Goal: Task Accomplishment & Management: Use online tool/utility

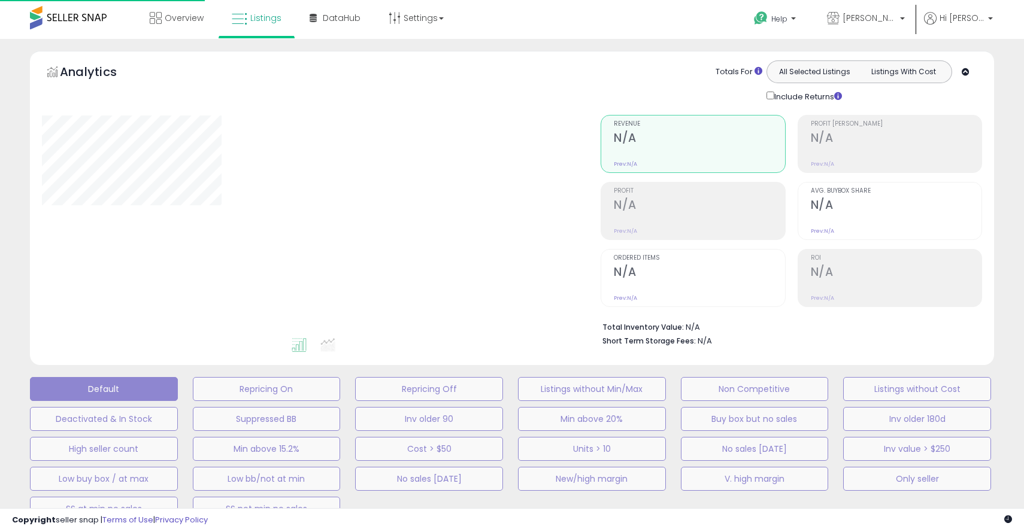
type input "**********"
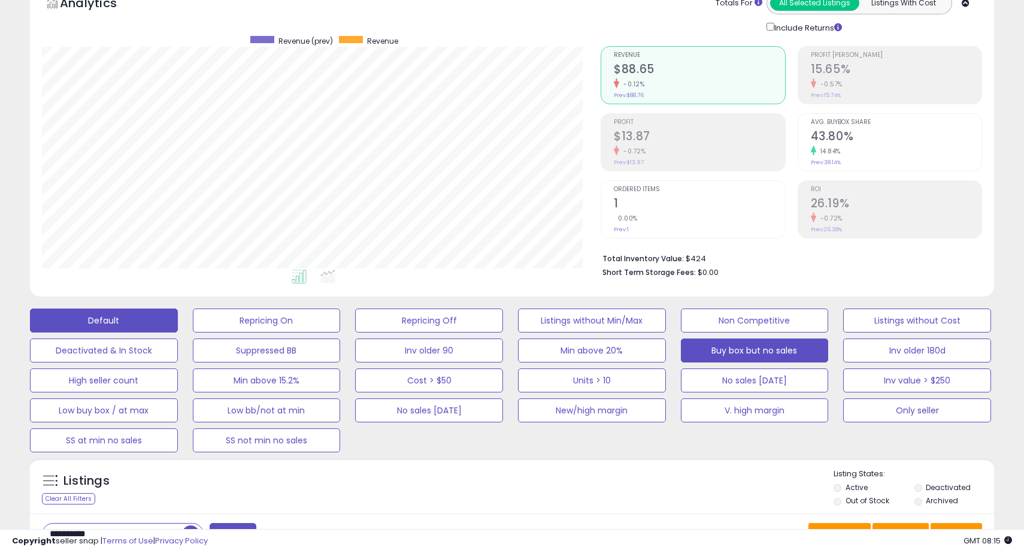
scroll to position [147, 0]
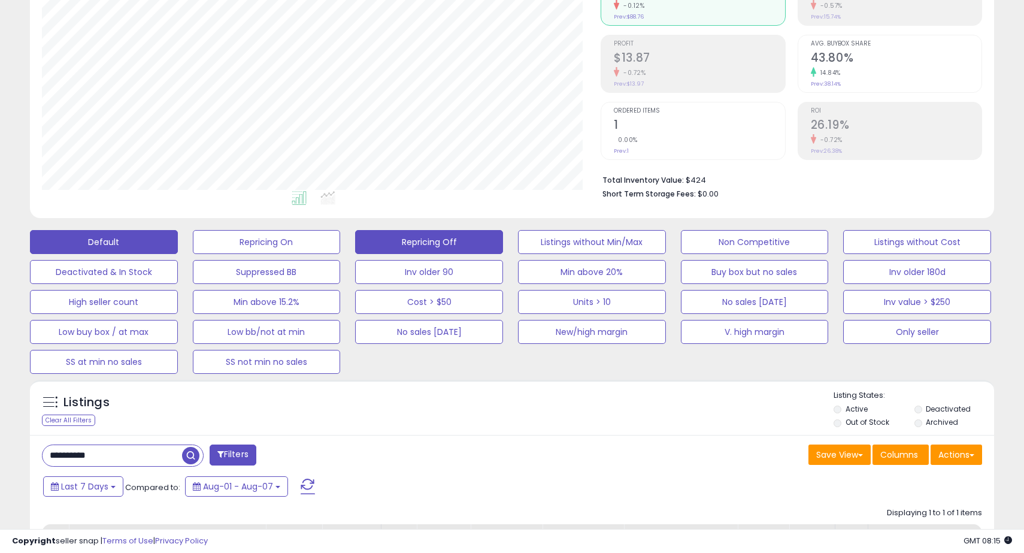
click at [341, 235] on button "Repricing Off" at bounding box center [267, 242] width 148 height 24
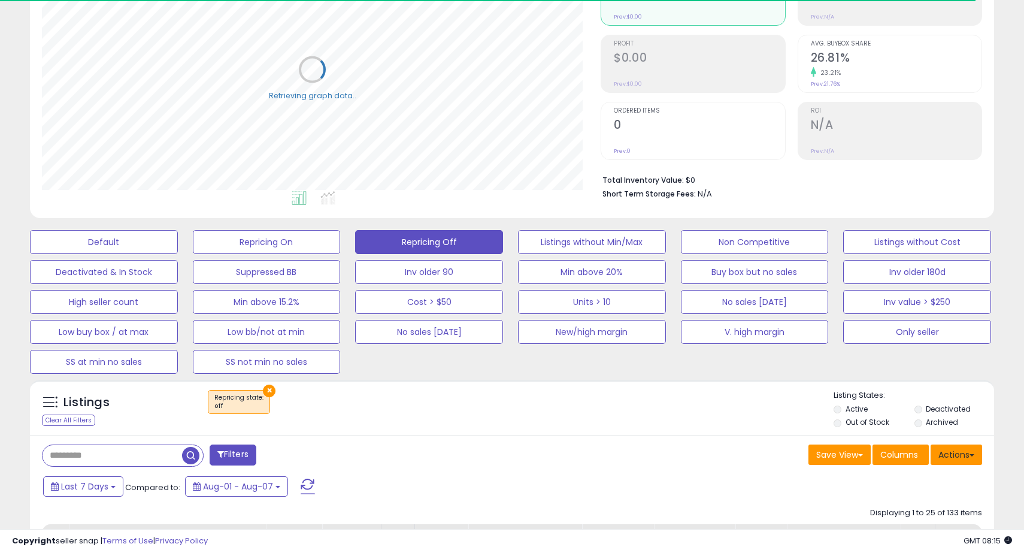
click at [951, 450] on button "Actions" at bounding box center [957, 454] width 52 height 20
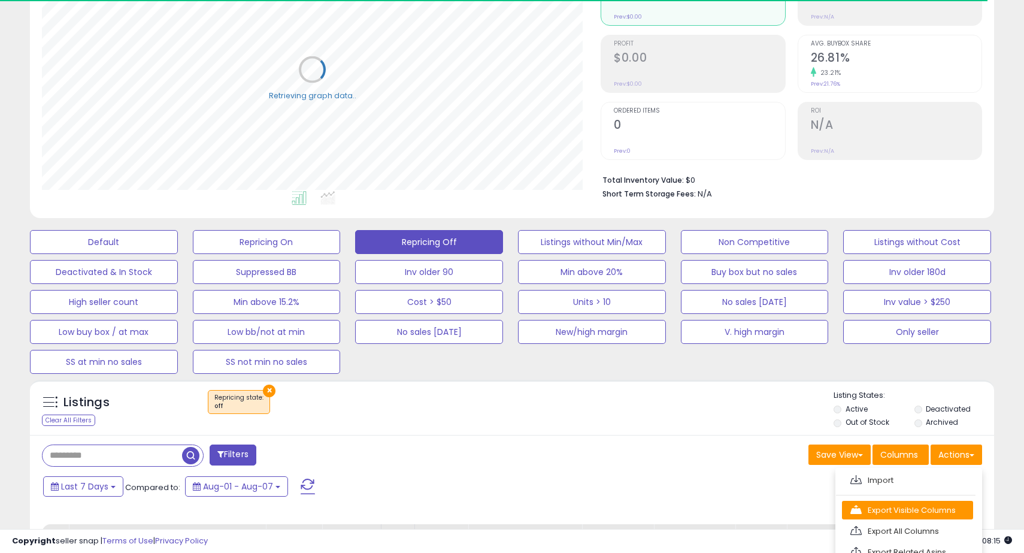
click at [918, 508] on link "Export Visible Columns" at bounding box center [907, 510] width 131 height 19
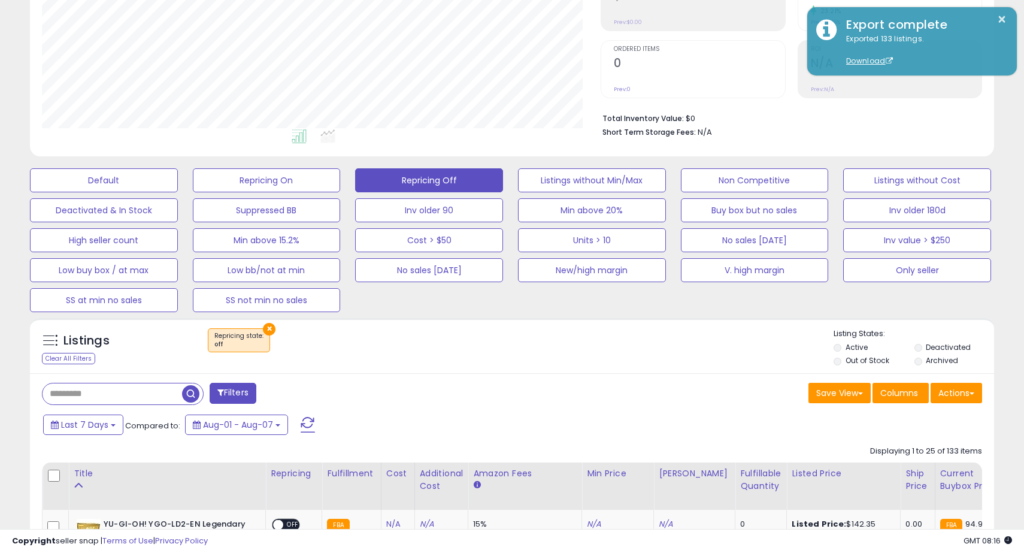
scroll to position [198, 0]
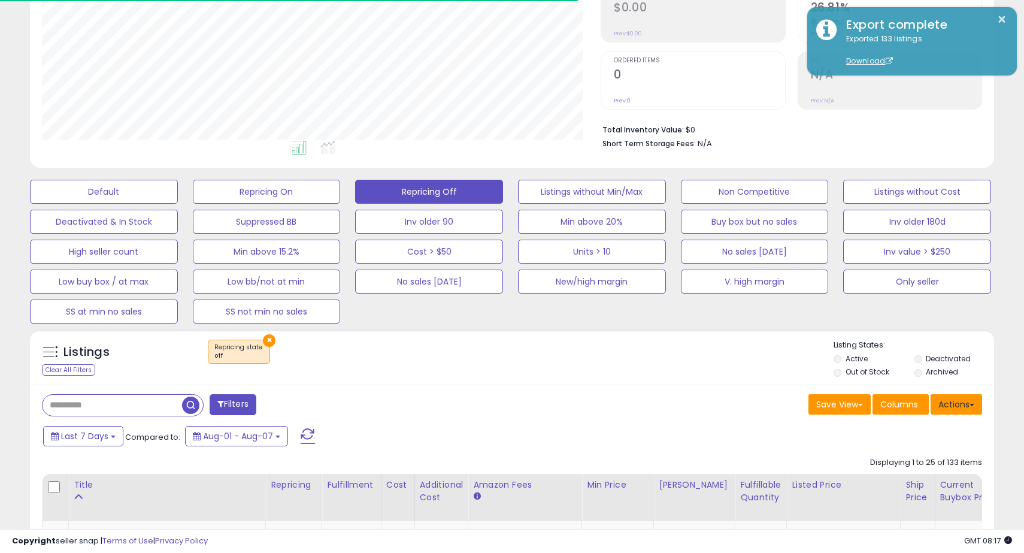
click at [945, 398] on button "Actions" at bounding box center [957, 404] width 52 height 20
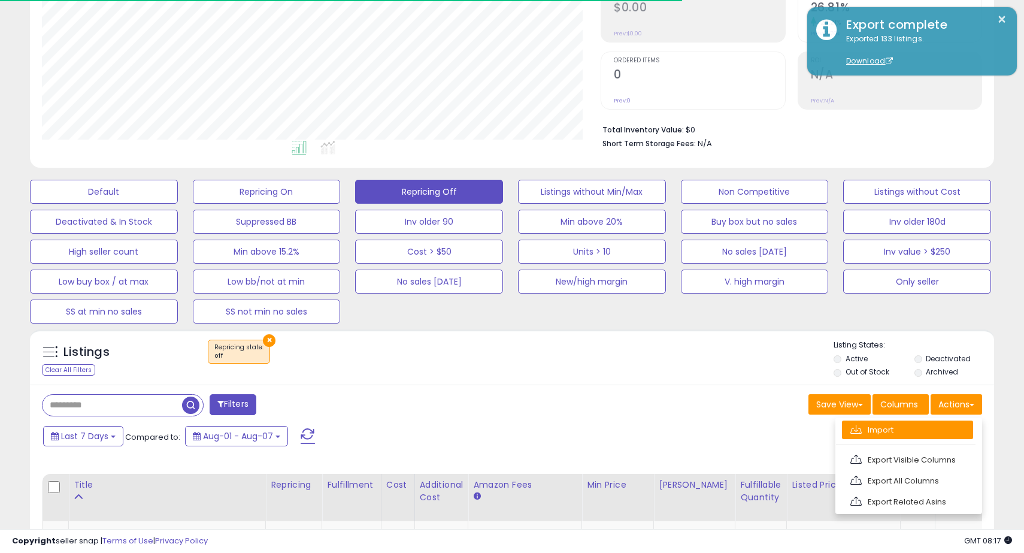
click at [905, 427] on link "Import" at bounding box center [907, 429] width 131 height 19
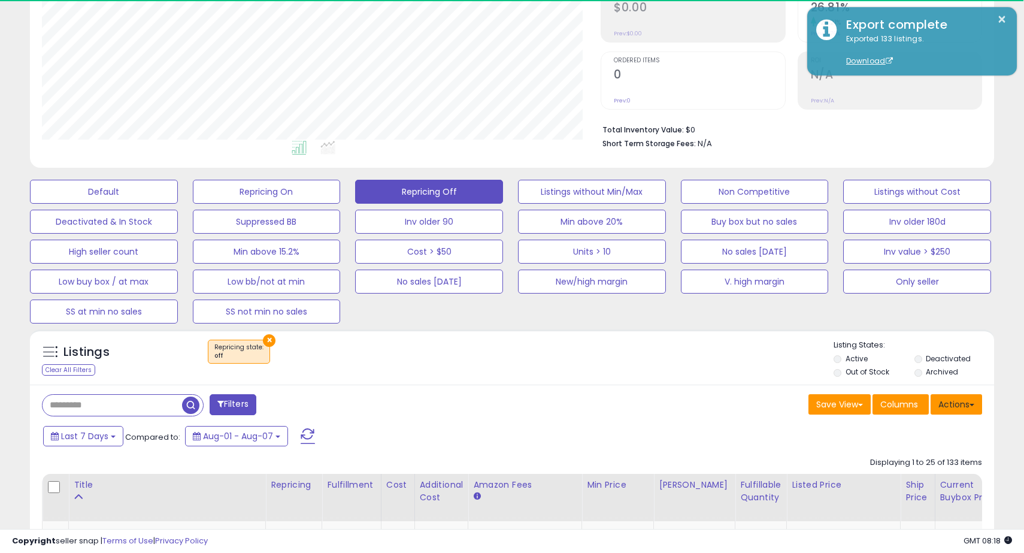
click at [958, 401] on button "Actions" at bounding box center [957, 404] width 52 height 20
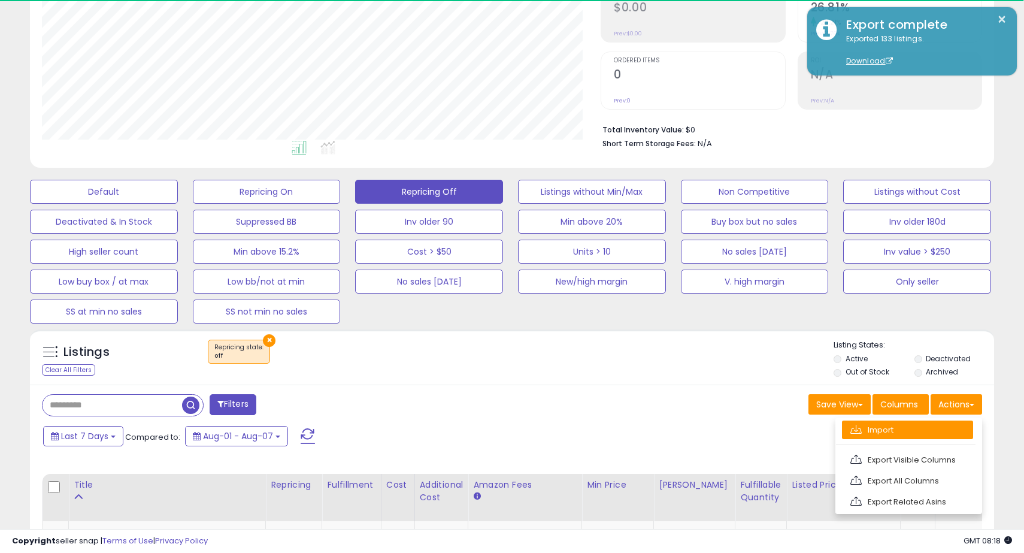
click at [926, 425] on link "Import" at bounding box center [907, 429] width 131 height 19
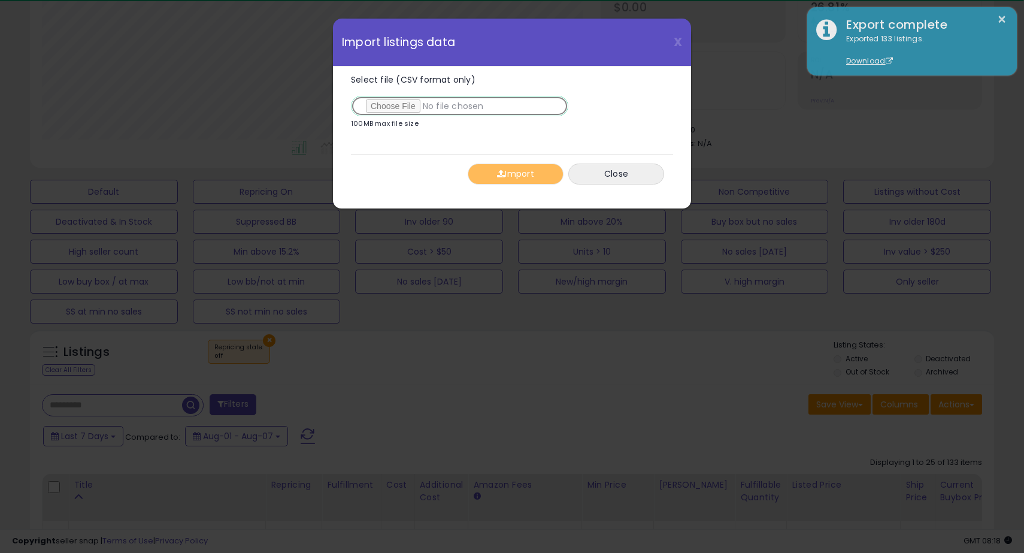
click at [397, 105] on input "Select file (CSV format only)" at bounding box center [459, 106] width 217 height 20
type input "**********"
click at [528, 183] on button "Import" at bounding box center [516, 174] width 96 height 21
